Goal: Task Accomplishment & Management: Manage account settings

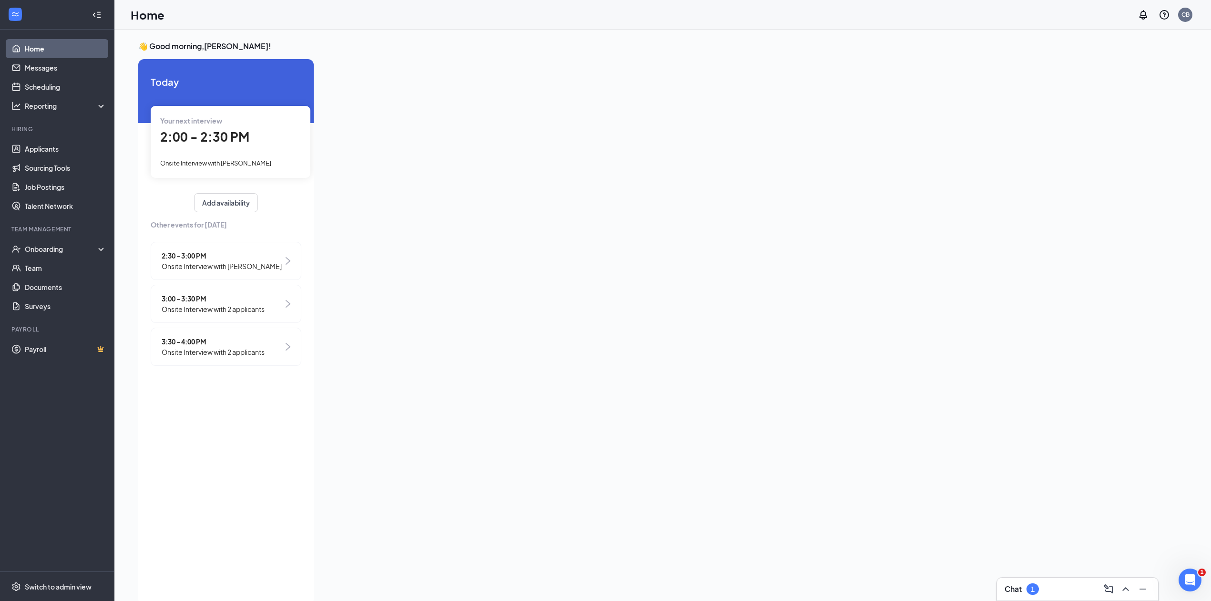
click at [279, 152] on div "Your next interview 2:00 - 2:30 PM Onsite Interview with [PERSON_NAME]" at bounding box center [231, 142] width 160 height 72
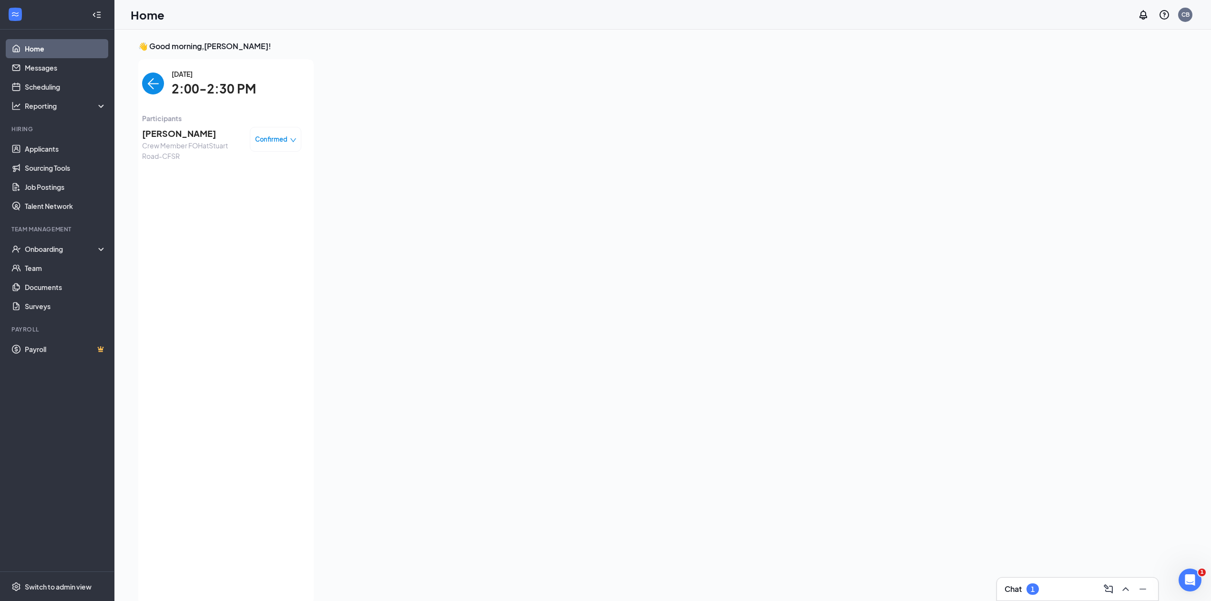
scroll to position [4, 0]
click at [152, 75] on img "back-button" at bounding box center [153, 80] width 22 height 22
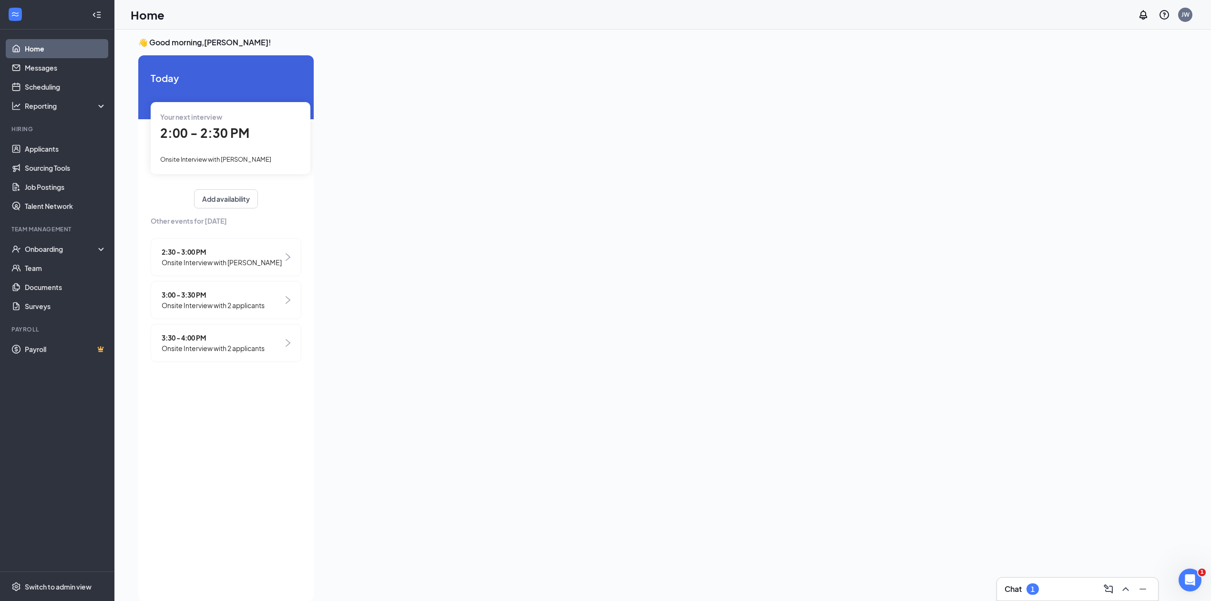
click at [197, 257] on span "Onsite Interview with [PERSON_NAME]" at bounding box center [222, 262] width 120 height 10
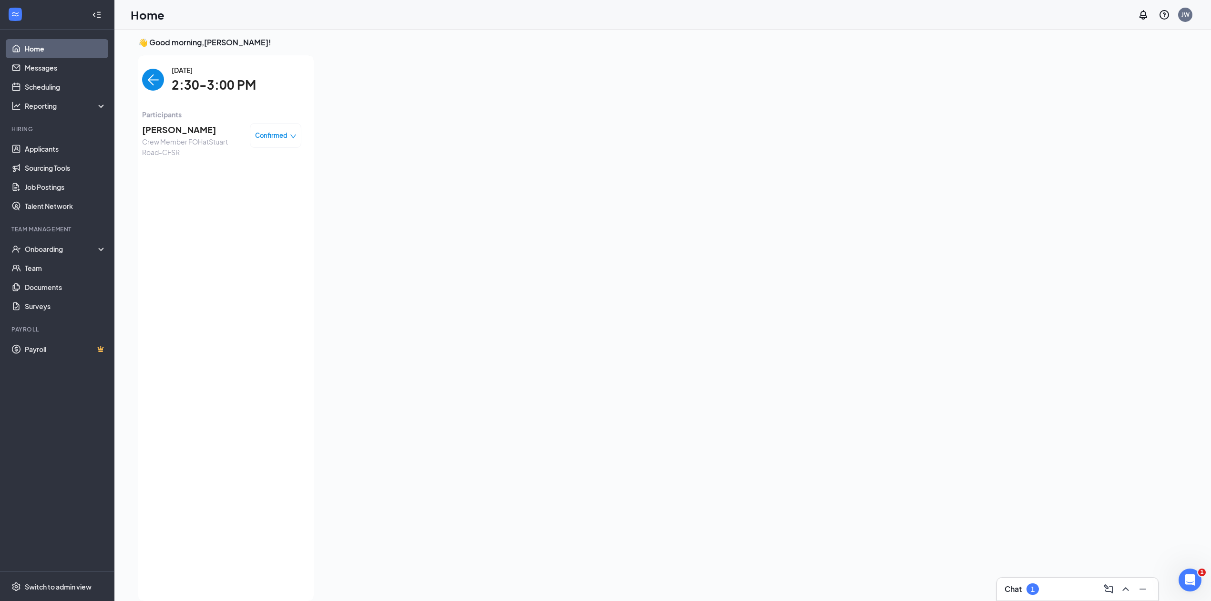
click at [156, 81] on img "back-button" at bounding box center [153, 80] width 22 height 22
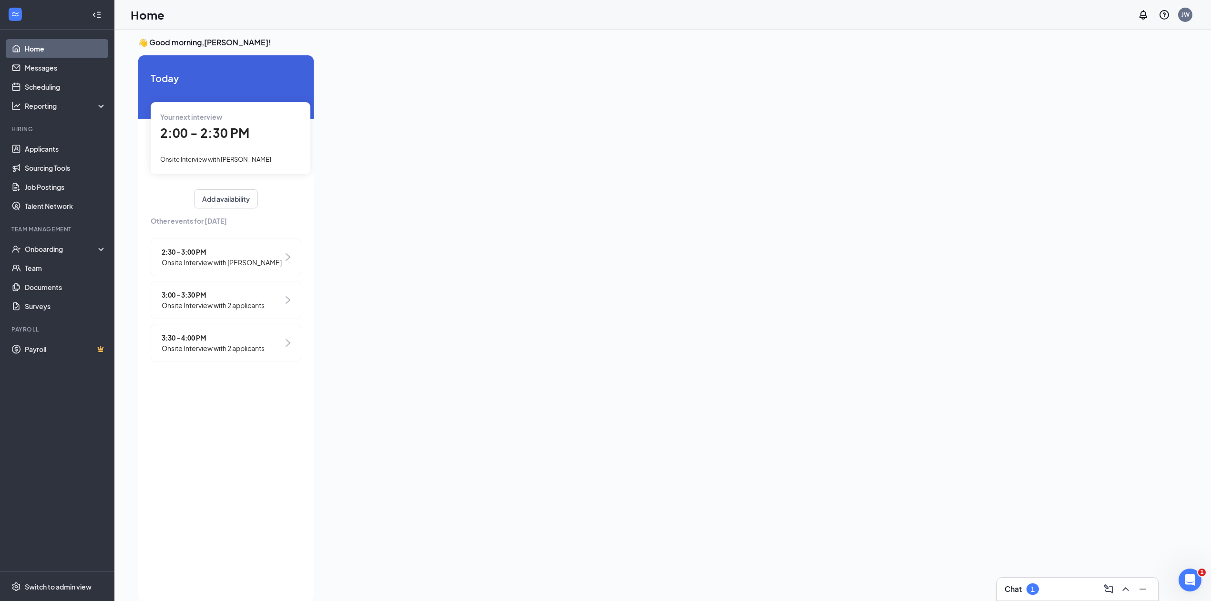
click at [222, 300] on span "3:00 - 3:30 PM" at bounding box center [213, 294] width 103 height 10
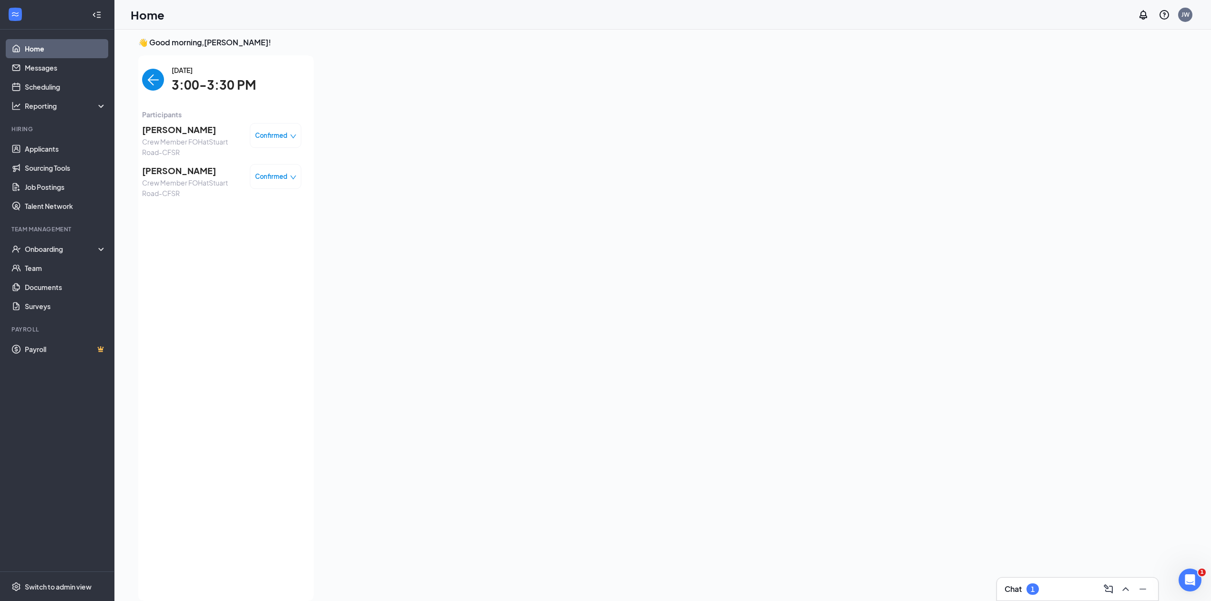
click at [145, 83] on img "back-button" at bounding box center [153, 80] width 22 height 22
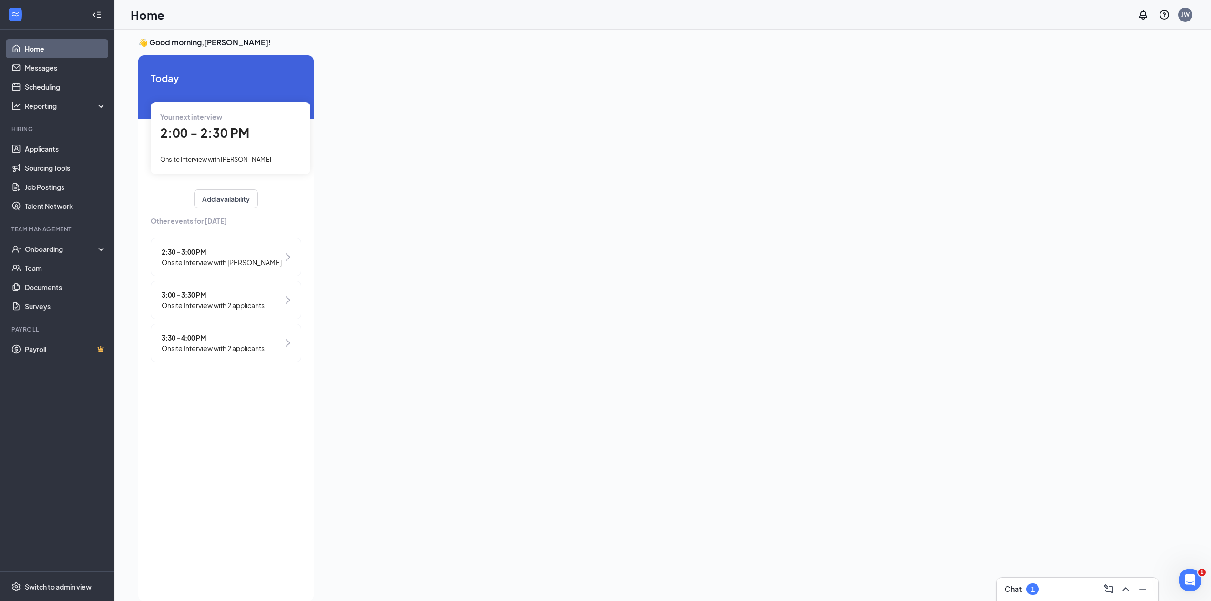
click at [209, 343] on span "3:30 - 4:00 PM" at bounding box center [213, 337] width 103 height 10
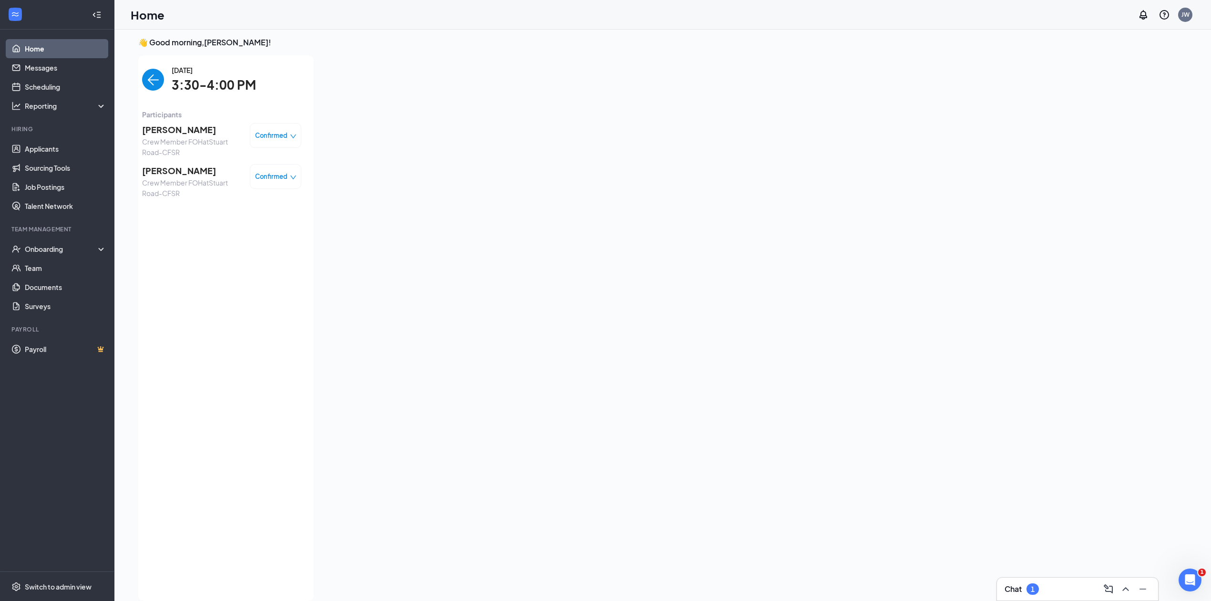
click at [149, 78] on img "back-button" at bounding box center [153, 80] width 22 height 22
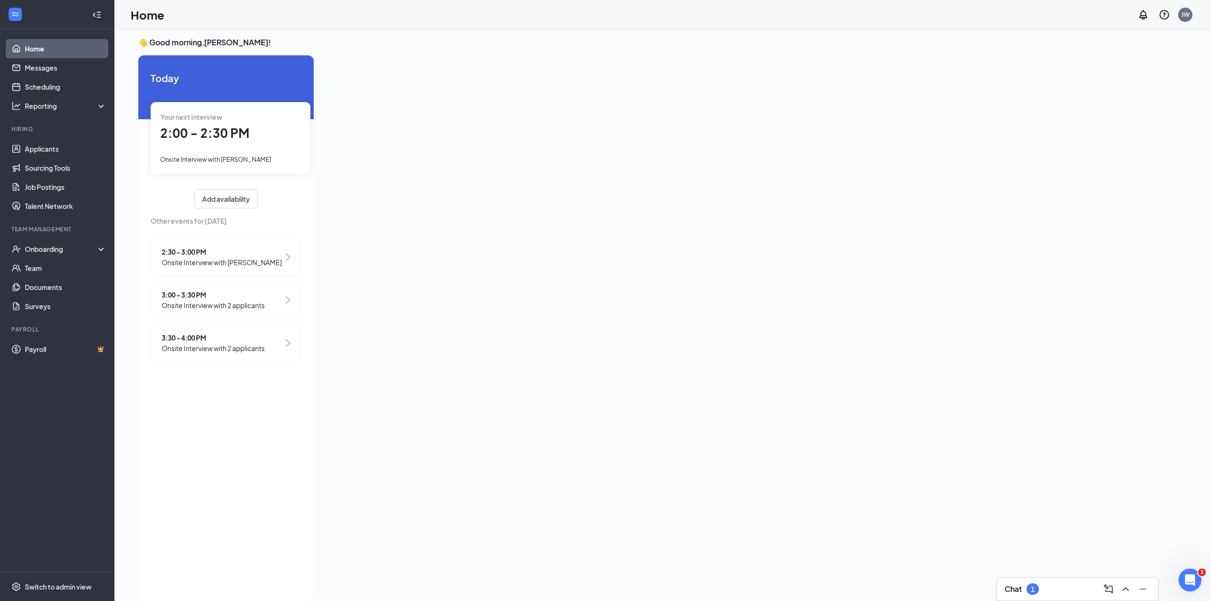
click at [277, 149] on div "Your next interview 2:00 - 2:30 PM Onsite Interview with [PERSON_NAME]" at bounding box center [231, 138] width 160 height 72
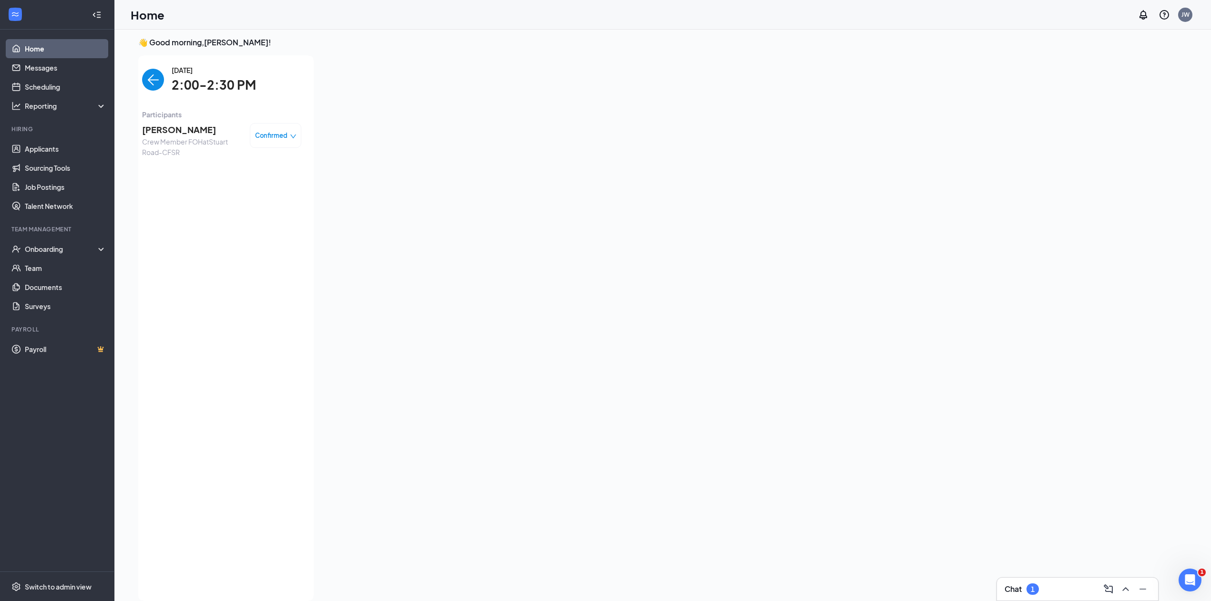
click at [151, 86] on img "back-button" at bounding box center [153, 80] width 22 height 22
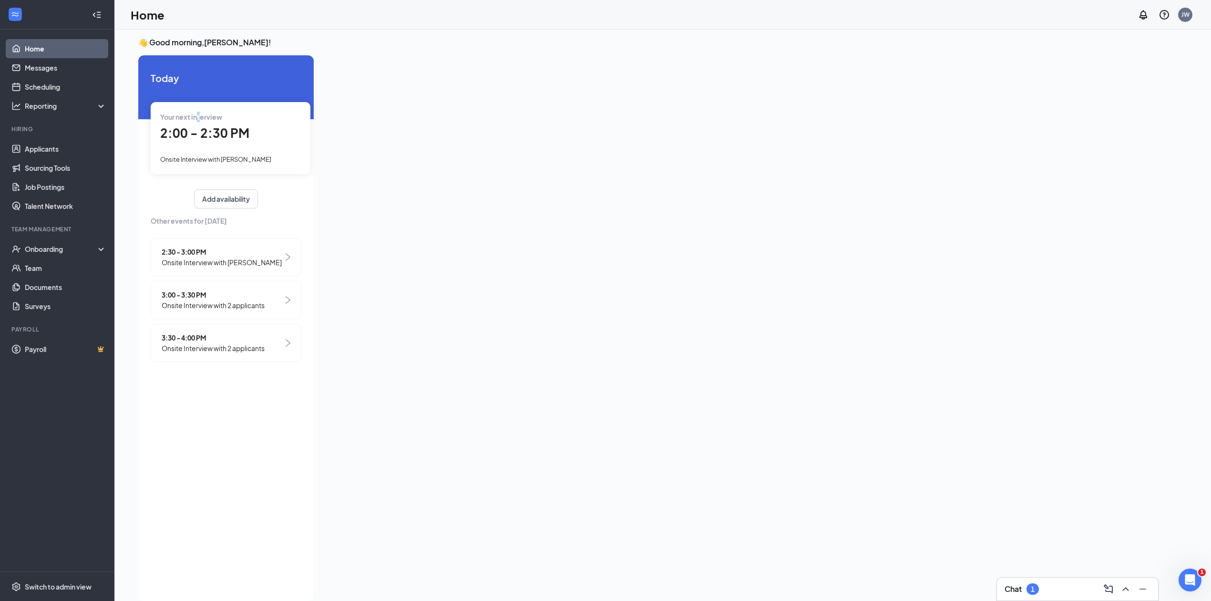
click at [204, 114] on span "Your next interview" at bounding box center [191, 117] width 62 height 9
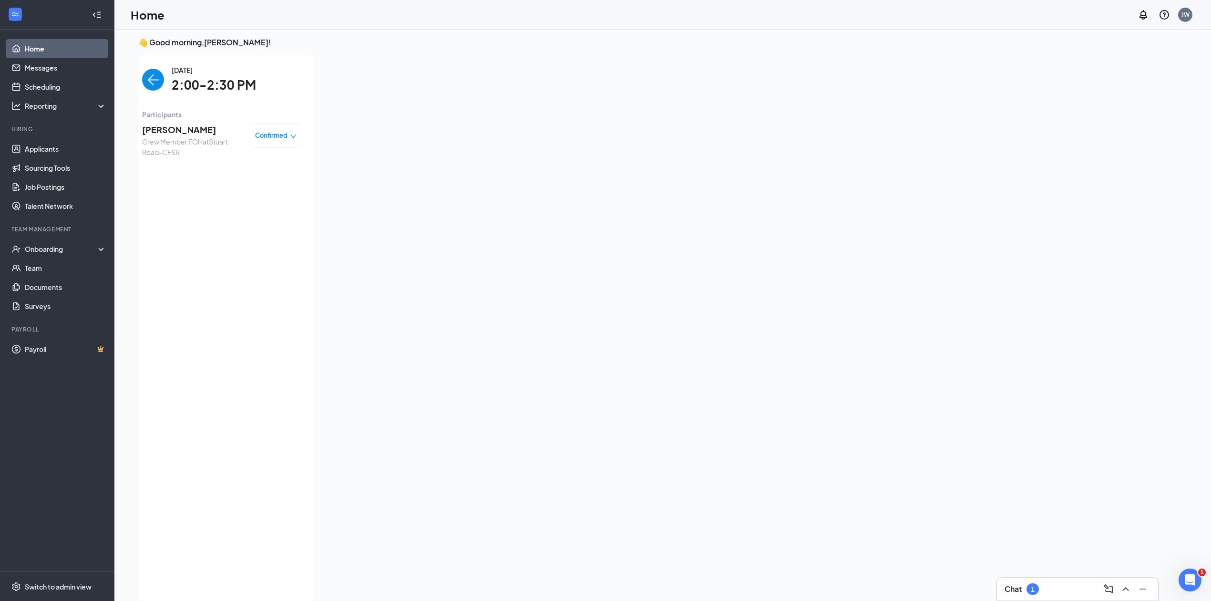
click at [195, 134] on span "[PERSON_NAME]" at bounding box center [192, 129] width 100 height 13
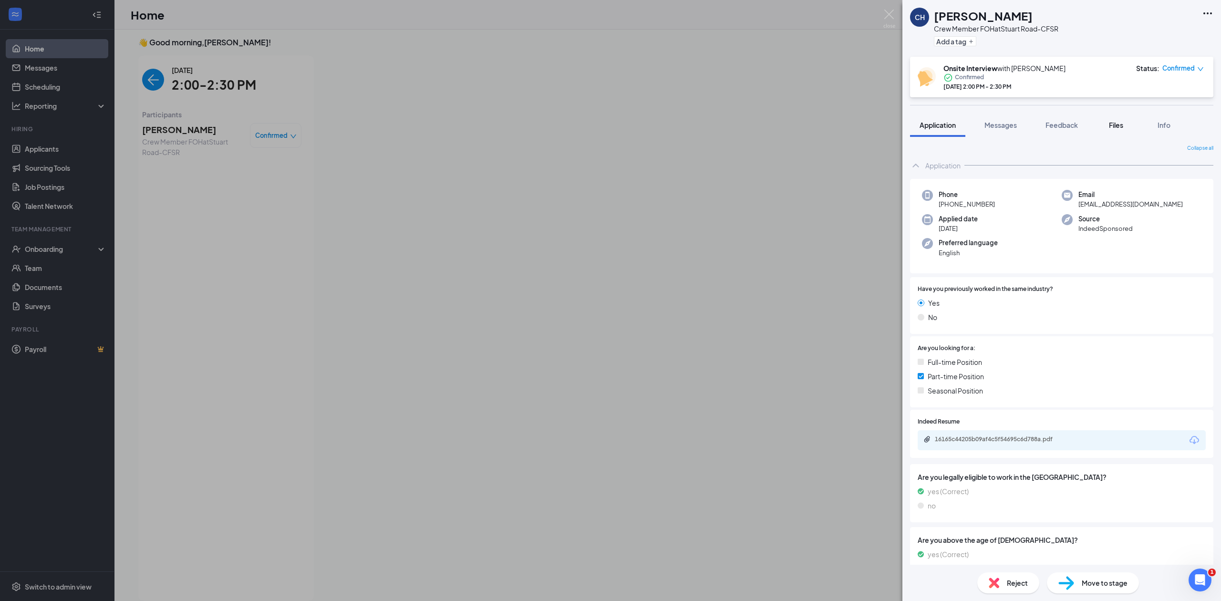
click at [1114, 128] on span "Files" at bounding box center [1116, 125] width 14 height 9
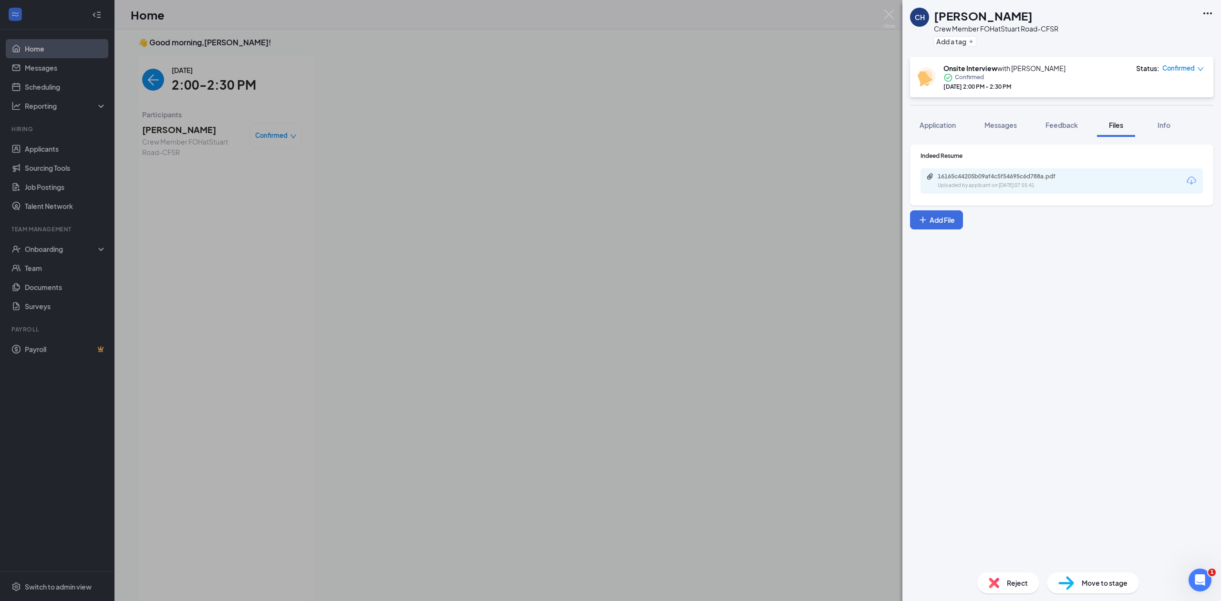
click at [1099, 176] on div "16165c44205b09af4c5f54695c6d788a.pdf Uploaded by applicant on [DATE] 07:55:41" at bounding box center [1061, 180] width 282 height 25
click at [1070, 185] on div "Uploaded by applicant on [DATE] 07:55:41" at bounding box center [1008, 186] width 143 height 8
click at [822, 251] on div "CH [PERSON_NAME] Crew Member FOH at [GEOGRAPHIC_DATA]-CFSR Add a tag Onsite Int…" at bounding box center [610, 300] width 1221 height 601
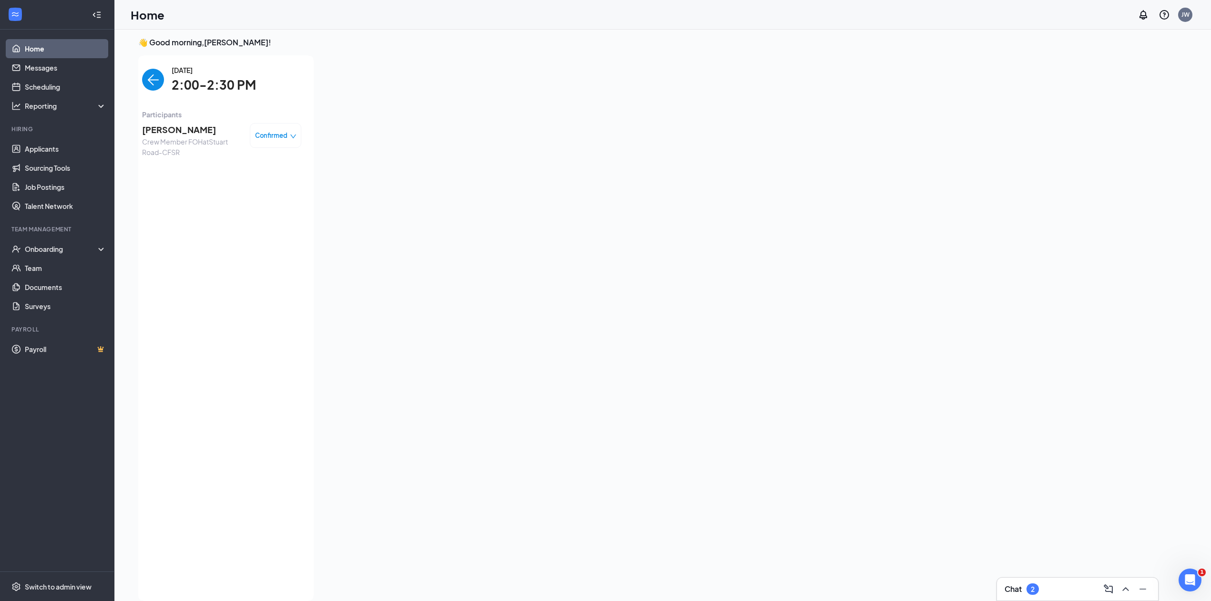
click at [155, 86] on img "back-button" at bounding box center [153, 80] width 22 height 22
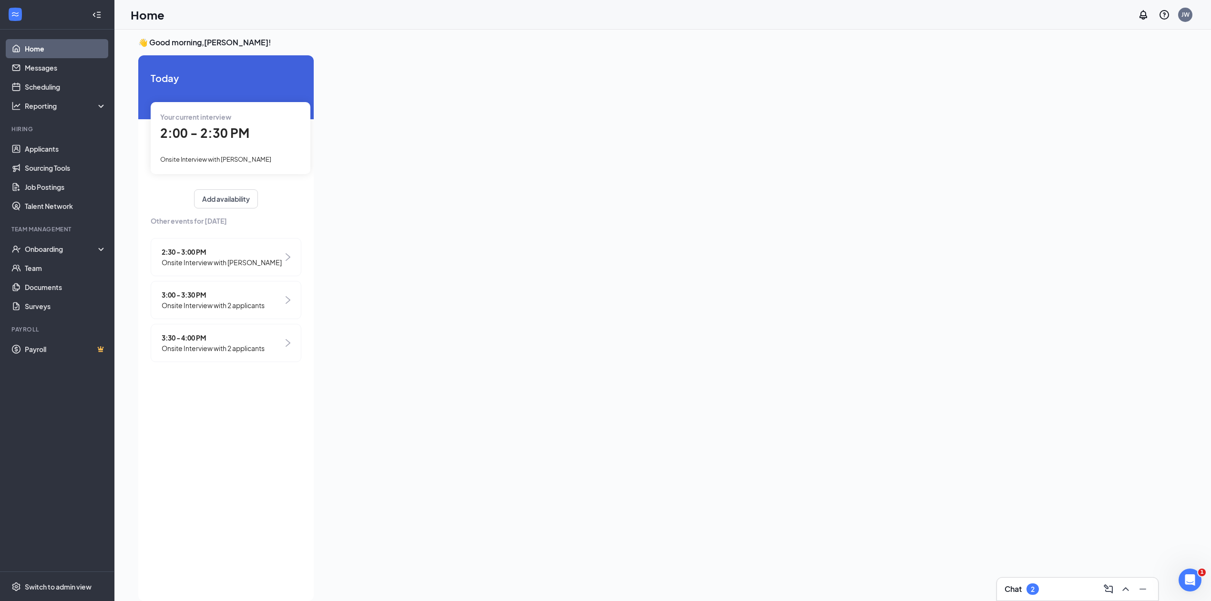
click at [227, 252] on span "2:30 - 3:00 PM" at bounding box center [222, 252] width 120 height 10
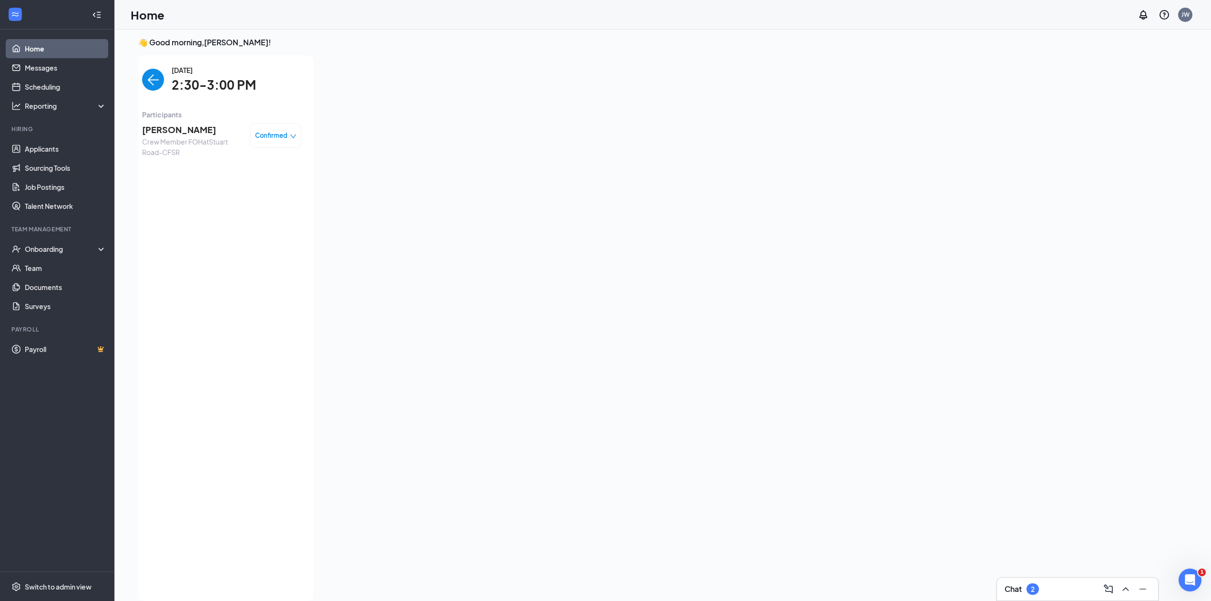
click at [172, 119] on span "Participants" at bounding box center [221, 114] width 159 height 10
click at [176, 134] on span "[PERSON_NAME]" at bounding box center [192, 129] width 100 height 13
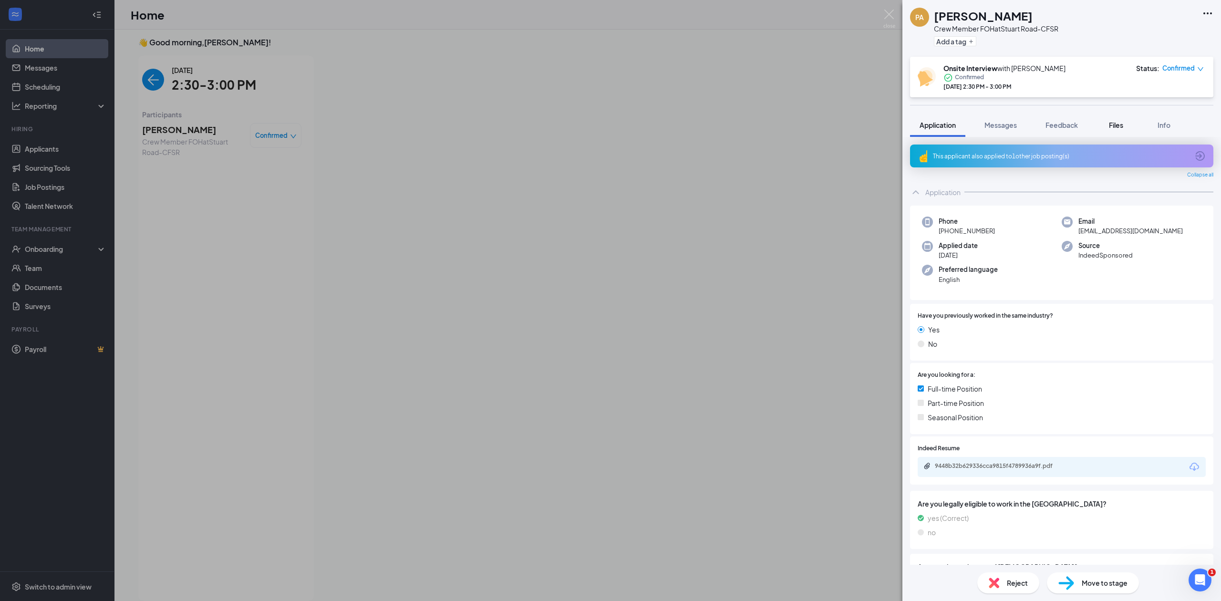
click at [1104, 126] on button "Files" at bounding box center [1116, 125] width 38 height 24
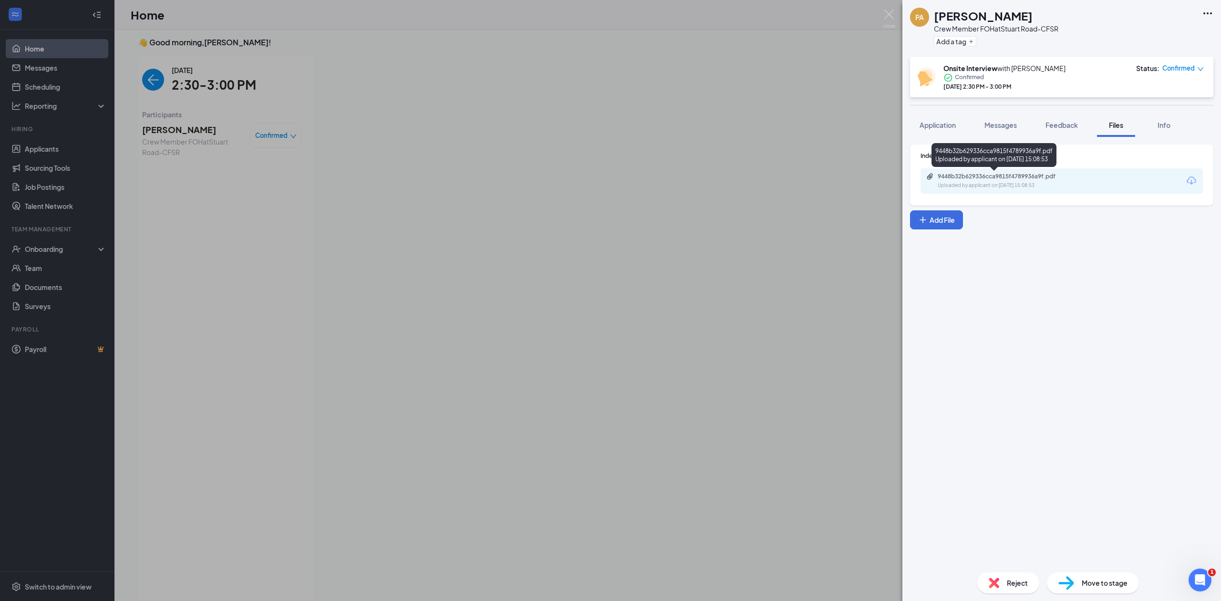
click at [1068, 178] on div "9448b32b629336cca9815f4789936a9f.pdf" at bounding box center [1004, 177] width 134 height 8
click at [731, 191] on div "PA [PERSON_NAME] Crew Member FOH at [GEOGRAPHIC_DATA]-CFSR Add a tag Onsite Int…" at bounding box center [610, 300] width 1221 height 601
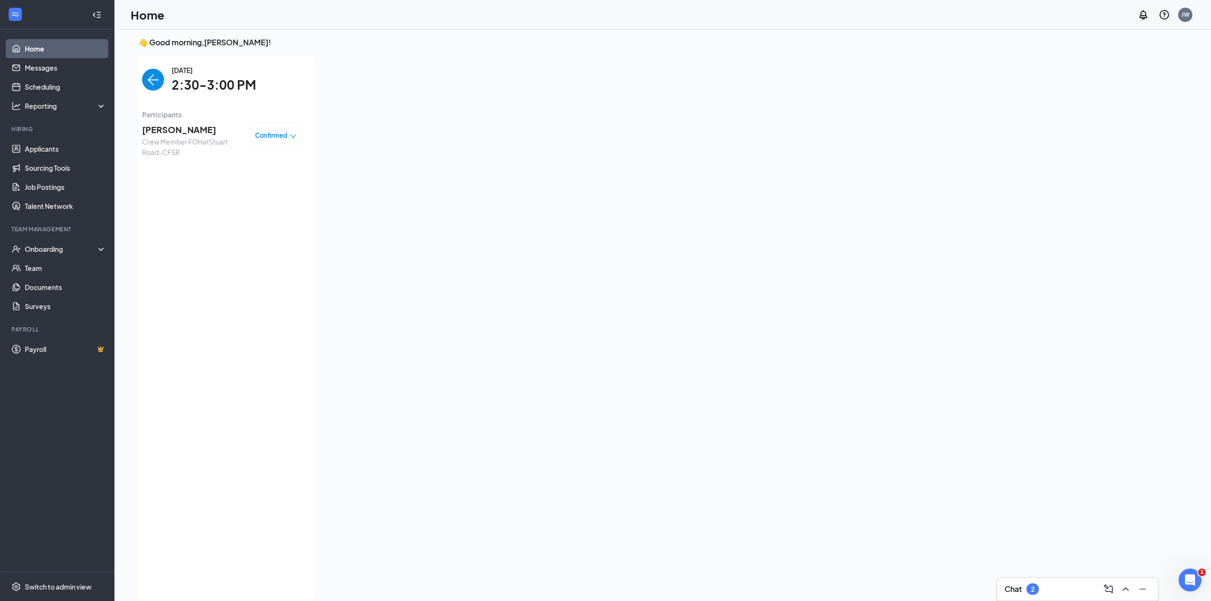
click at [145, 75] on img "back-button" at bounding box center [153, 80] width 22 height 22
